Goal: Information Seeking & Learning: Compare options

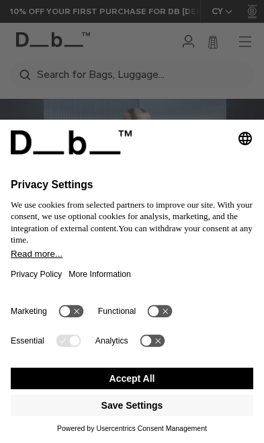
click at [206, 377] on button "Accept All" at bounding box center [132, 379] width 243 height 22
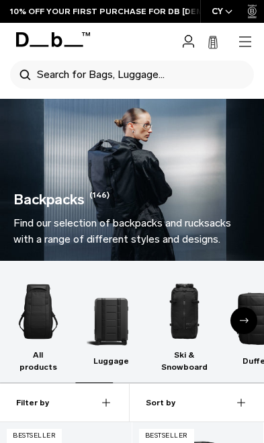
click at [247, 43] on icon "button" at bounding box center [245, 42] width 16 height 16
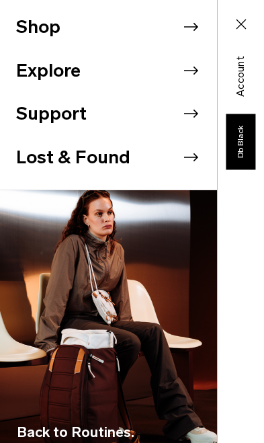
click at [250, 19] on button "Close" at bounding box center [241, 24] width 39 height 28
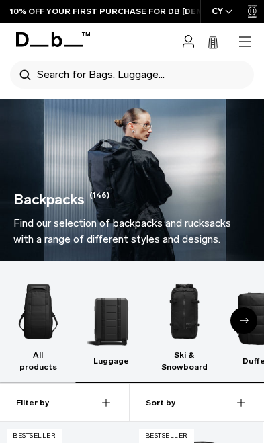
click at [177, 71] on div "Search Search for Bags, Luggage..." at bounding box center [132, 74] width 244 height 28
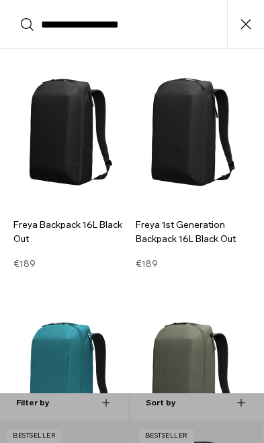
scroll to position [54, 0]
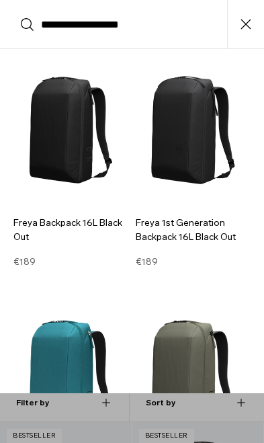
type input "**********"
click at [49, 183] on img at bounding box center [71, 129] width 116 height 155
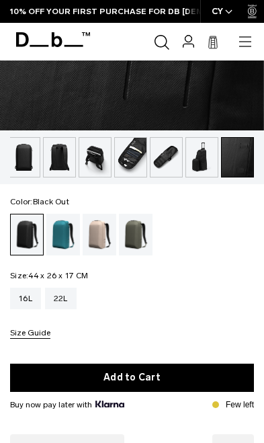
scroll to position [331, 0]
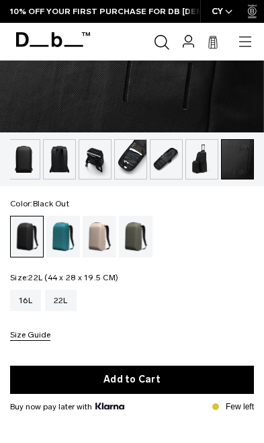
click at [59, 307] on div "22L" at bounding box center [61, 301] width 32 height 22
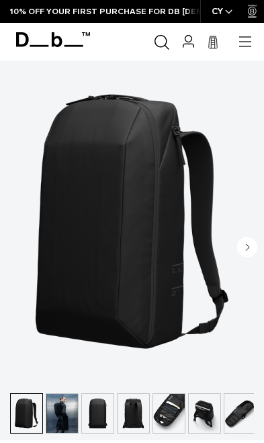
scroll to position [77, 0]
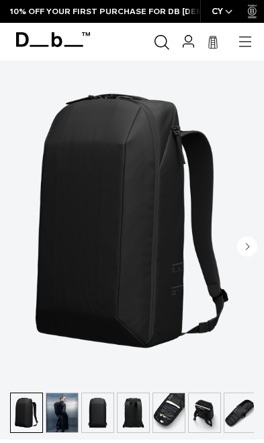
click at [60, 405] on img "button" at bounding box center [62, 412] width 32 height 39
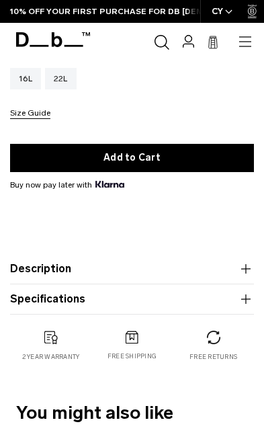
scroll to position [553, 0]
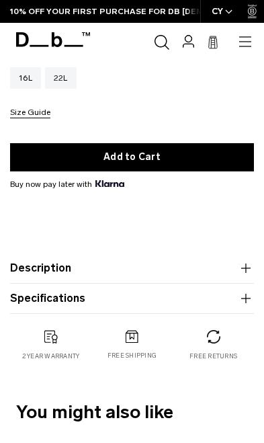
click at [248, 268] on icon "button" at bounding box center [245, 267] width 9 height 1
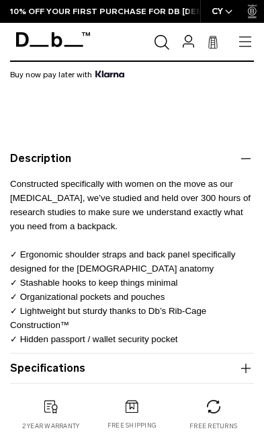
scroll to position [698, 0]
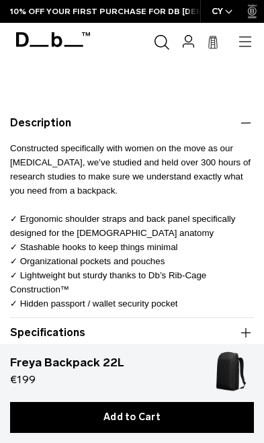
click at [248, 333] on icon "button" at bounding box center [246, 333] width 16 height 16
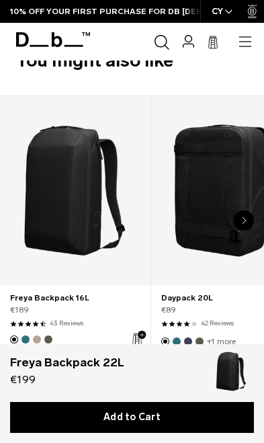
scroll to position [1138, 0]
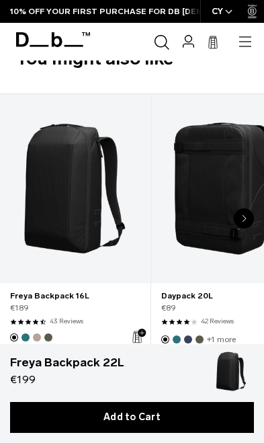
click at [45, 246] on link "Freya Backpack 16L" at bounding box center [75, 188] width 150 height 189
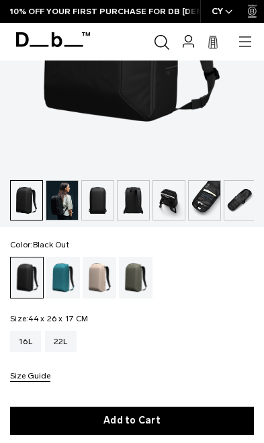
scroll to position [288, 0]
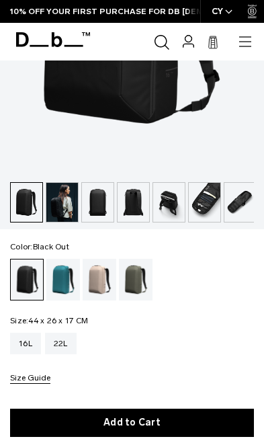
click at [54, 199] on img "button" at bounding box center [62, 202] width 32 height 39
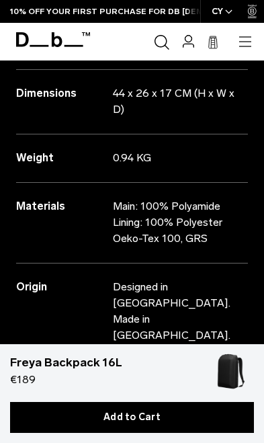
scroll to position [1512, 0]
